Goal: Find specific page/section: Find specific page/section

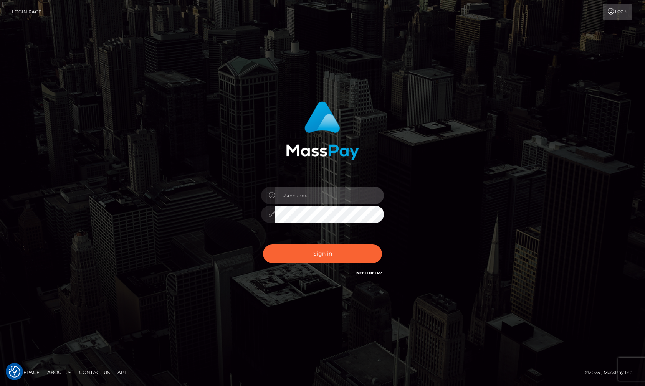
type input "hello.feetfinder"
click at [343, 198] on input "hello.feetfinder" at bounding box center [329, 195] width 109 height 17
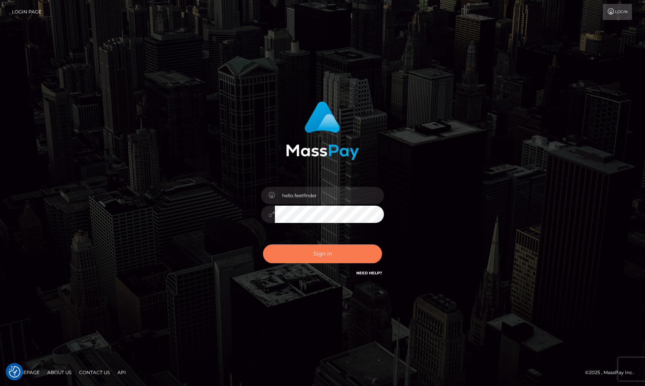
click at [340, 249] on button "Sign in" at bounding box center [322, 253] width 119 height 19
type input "hello.feetfinder"
click at [335, 251] on button "Sign in" at bounding box center [322, 253] width 119 height 19
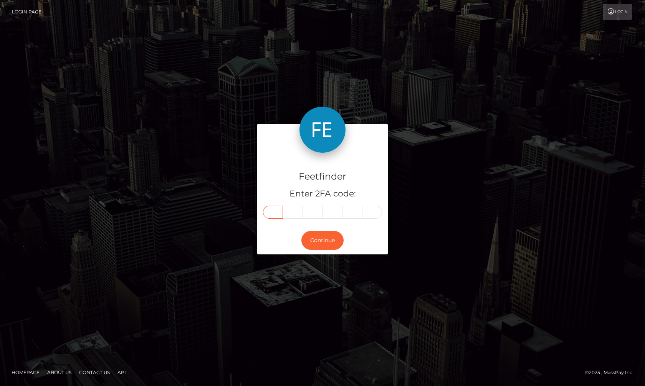
click at [272, 211] on input "text" at bounding box center [273, 212] width 20 height 13
type input "8"
type input "1"
type input "7"
type input "2"
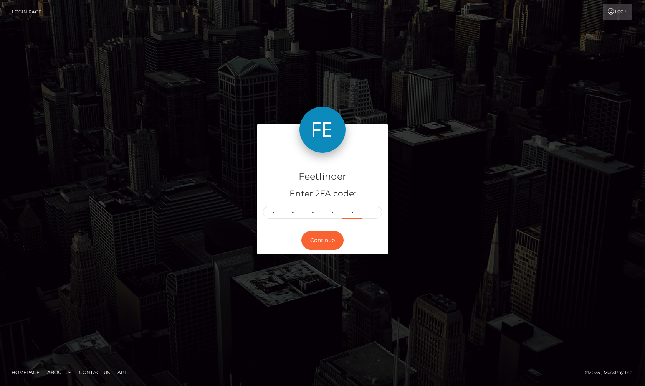
type input "2"
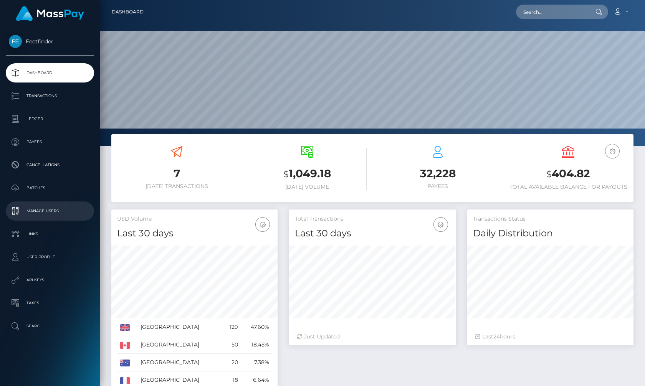
scroll to position [136, 166]
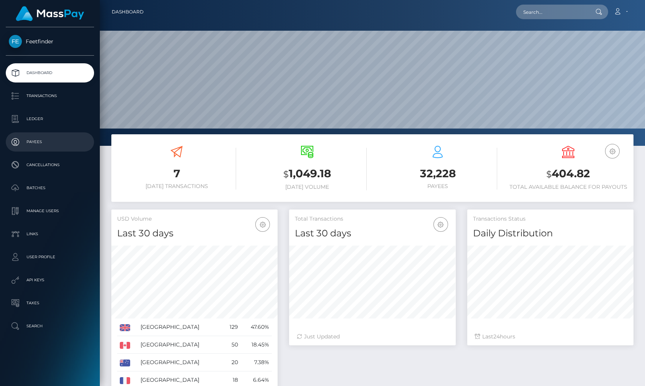
click at [41, 139] on p "Payees" at bounding box center [50, 142] width 82 height 12
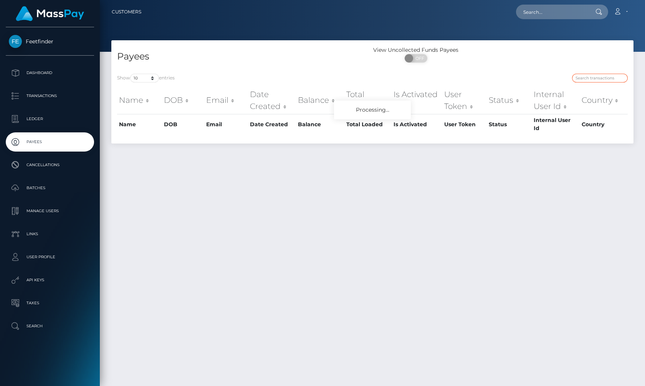
click at [600, 74] on input "search" at bounding box center [600, 78] width 56 height 9
paste input "1cb74b23-4ebc-11f0-bf09-062f66d36555"
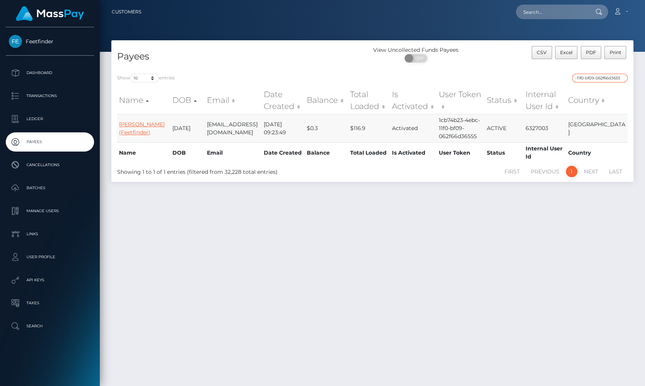
type input "1cb74b23-4ebc-11f0-bf09-062f66d36555"
click at [138, 123] on link "Iulia Deniz Ayla (Feetfinder)" at bounding box center [142, 128] width 46 height 15
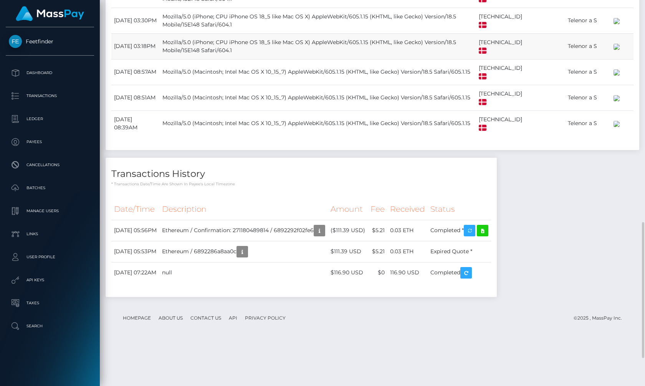
scroll to position [690, 0]
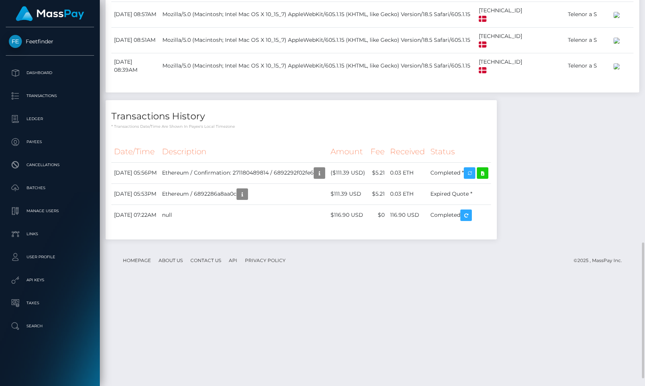
drag, startPoint x: 629, startPoint y: 340, endPoint x: 616, endPoint y: 343, distance: 13.4
